Goal: Communication & Community: Answer question/provide support

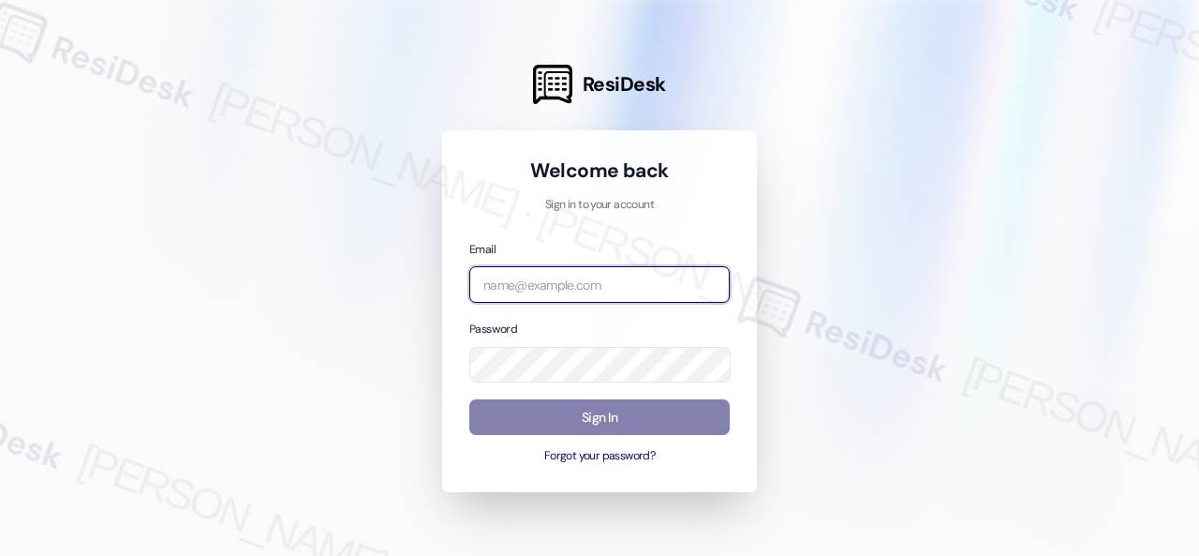
click at [530, 281] on input "email" at bounding box center [599, 284] width 261 height 37
paste input "automated-surveys-birchstone_residential-resen.fifteen@birchstone_[DOMAIN_NAME]"
type input "automated-surveys-birchstone_residential-resen.fifteen@birchstone_[DOMAIN_NAME]"
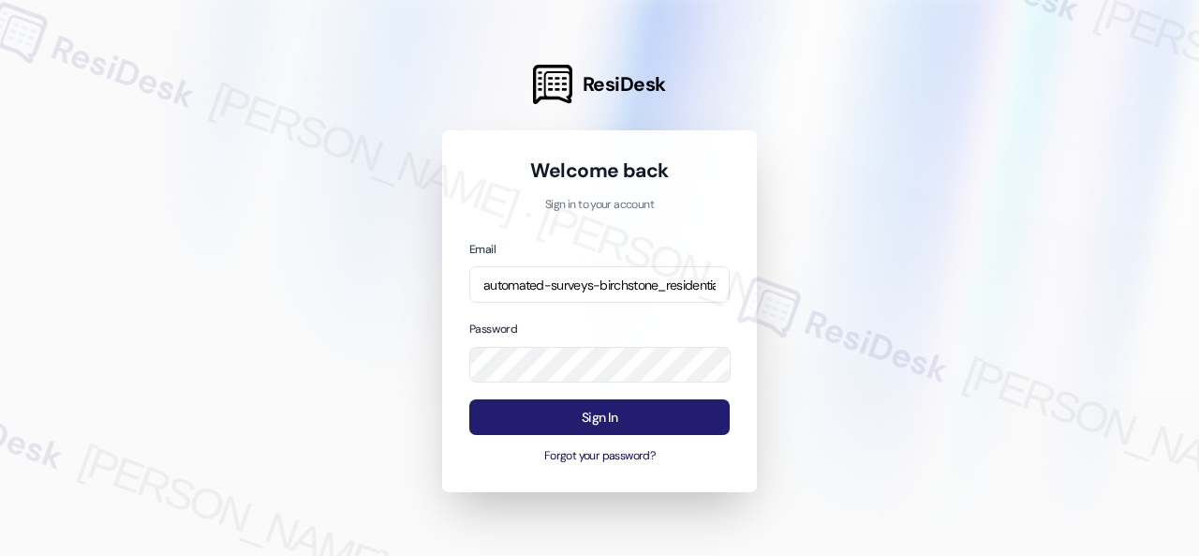
click at [592, 417] on button "Sign In" at bounding box center [599, 417] width 261 height 37
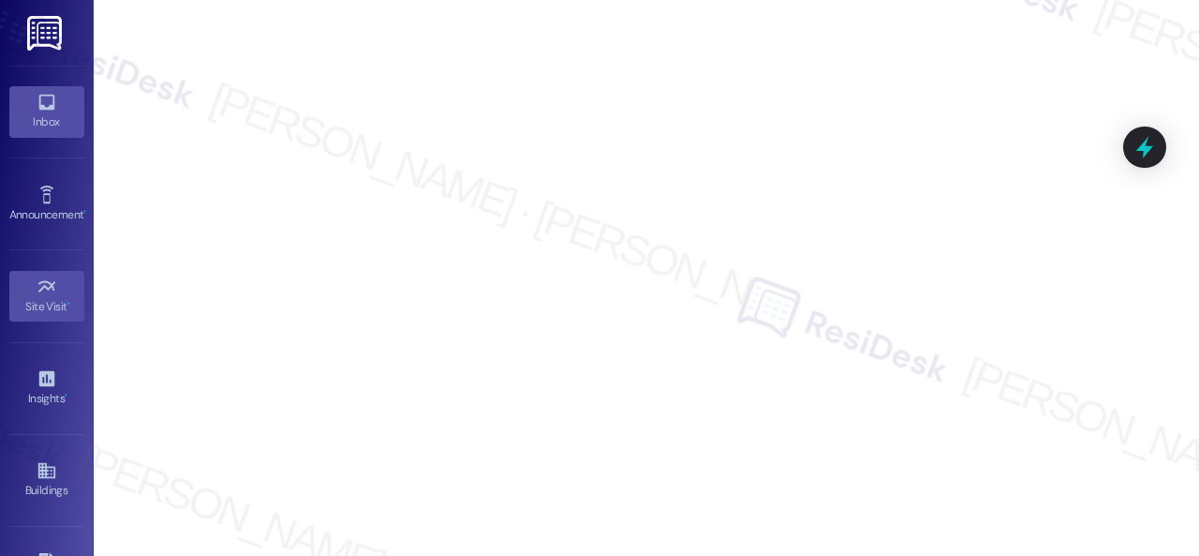
click at [52, 108] on icon at bounding box center [47, 102] width 21 height 21
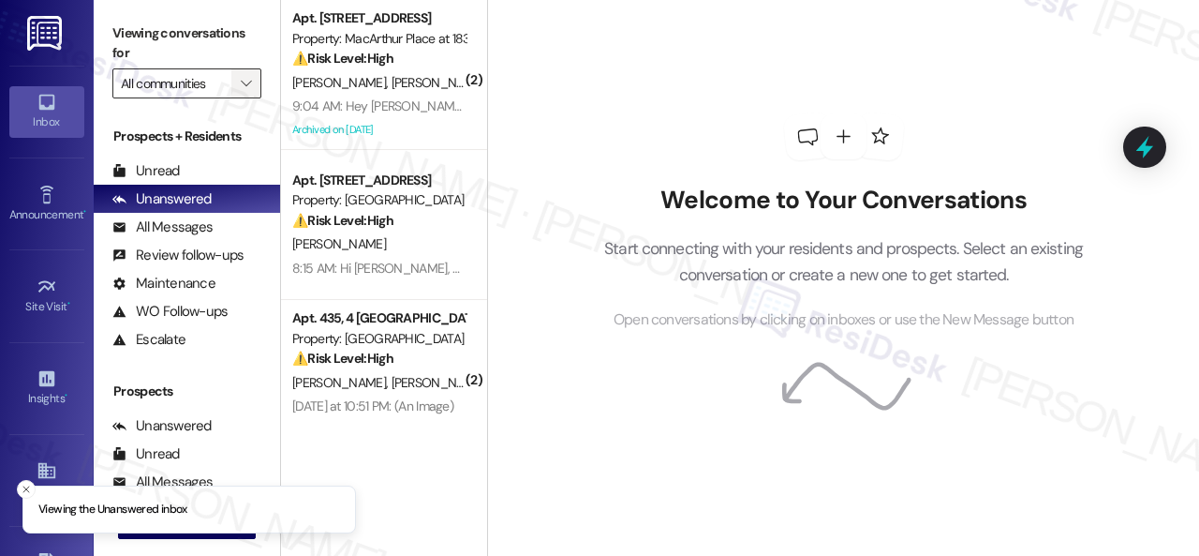
click at [246, 87] on icon "" at bounding box center [246, 83] width 10 height 15
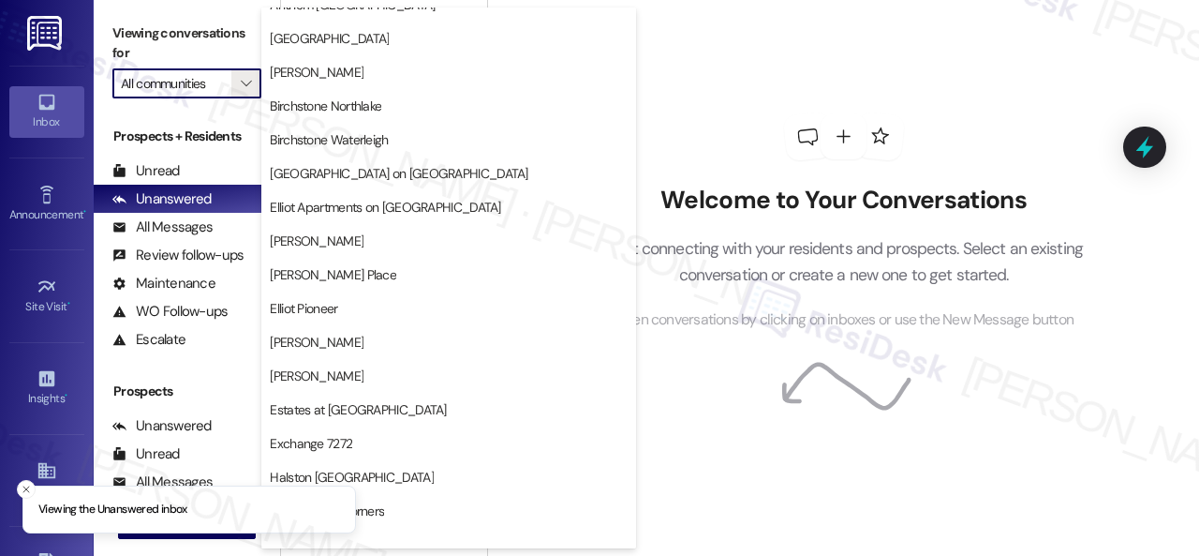
scroll to position [562, 0]
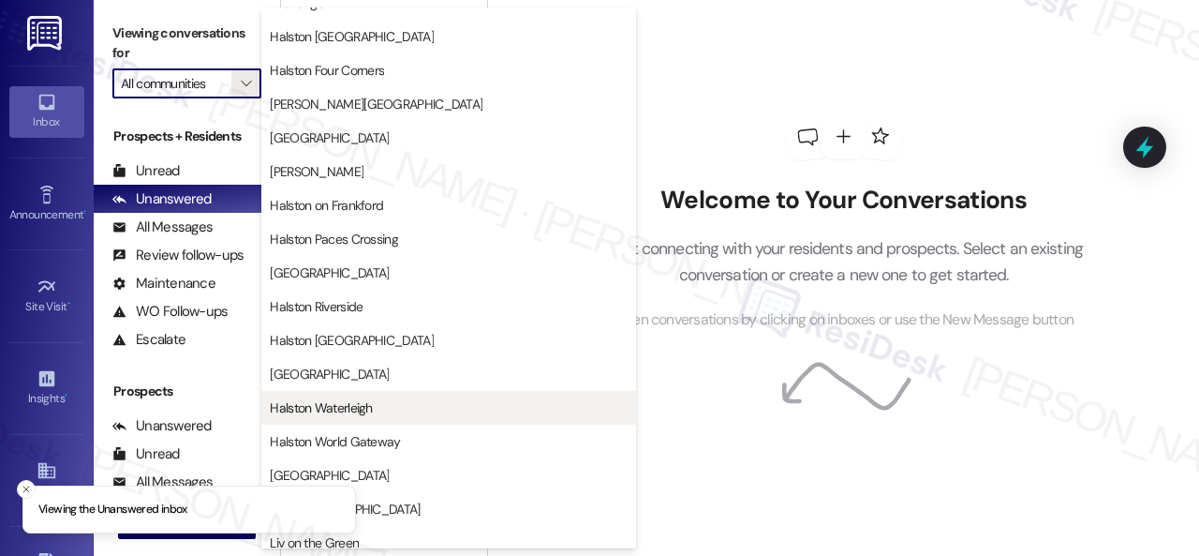
click at [325, 418] on button "Halston Waterleigh" at bounding box center [448, 408] width 375 height 34
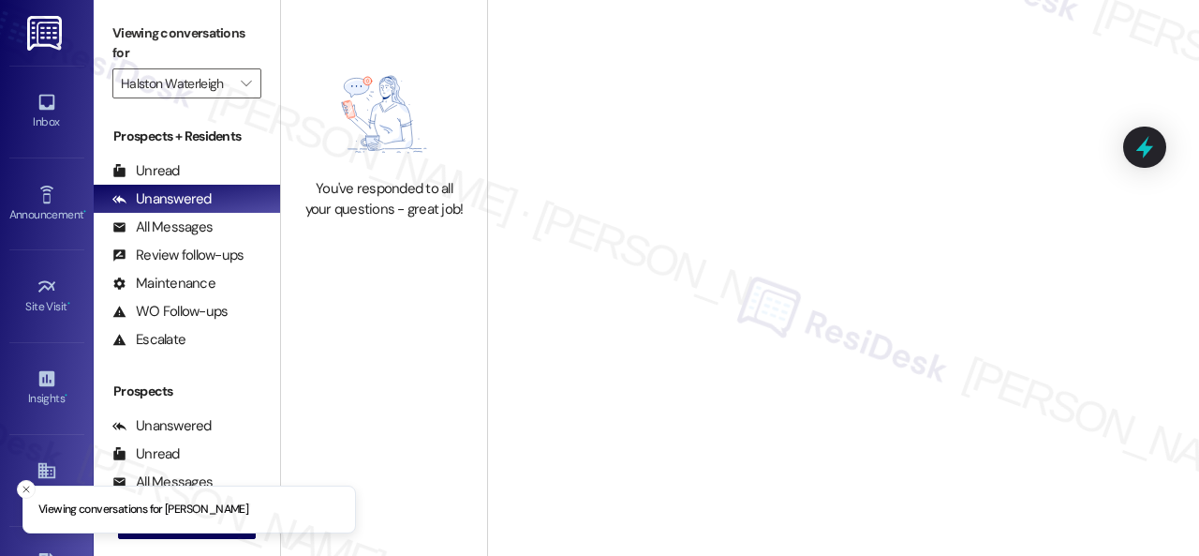
type input "Halston Waterleigh"
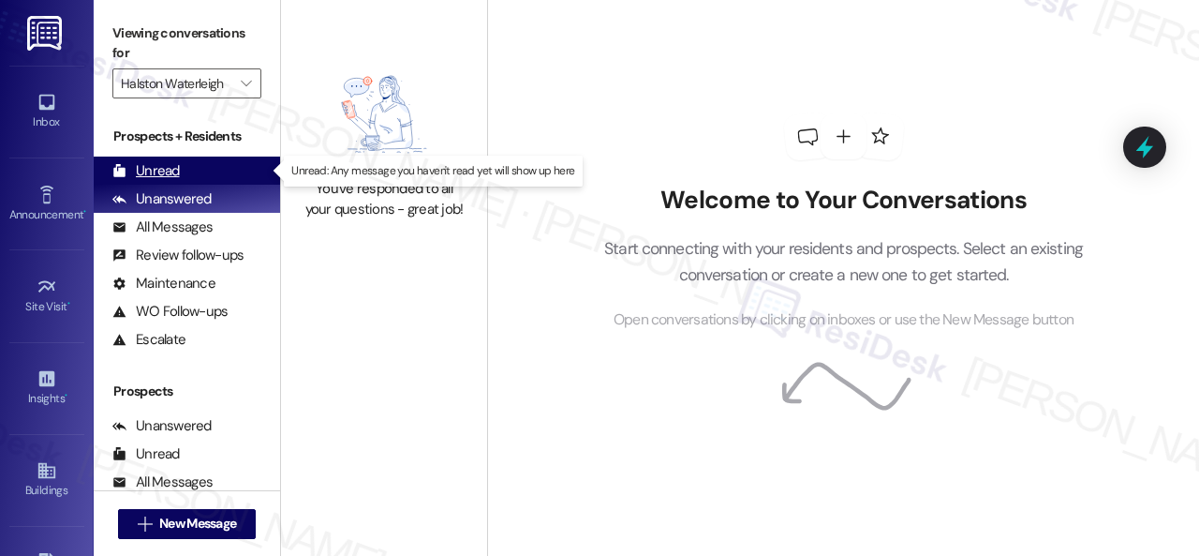
click at [171, 170] on div "Unread" at bounding box center [145, 171] width 67 height 20
